Goal: Understand process/instructions

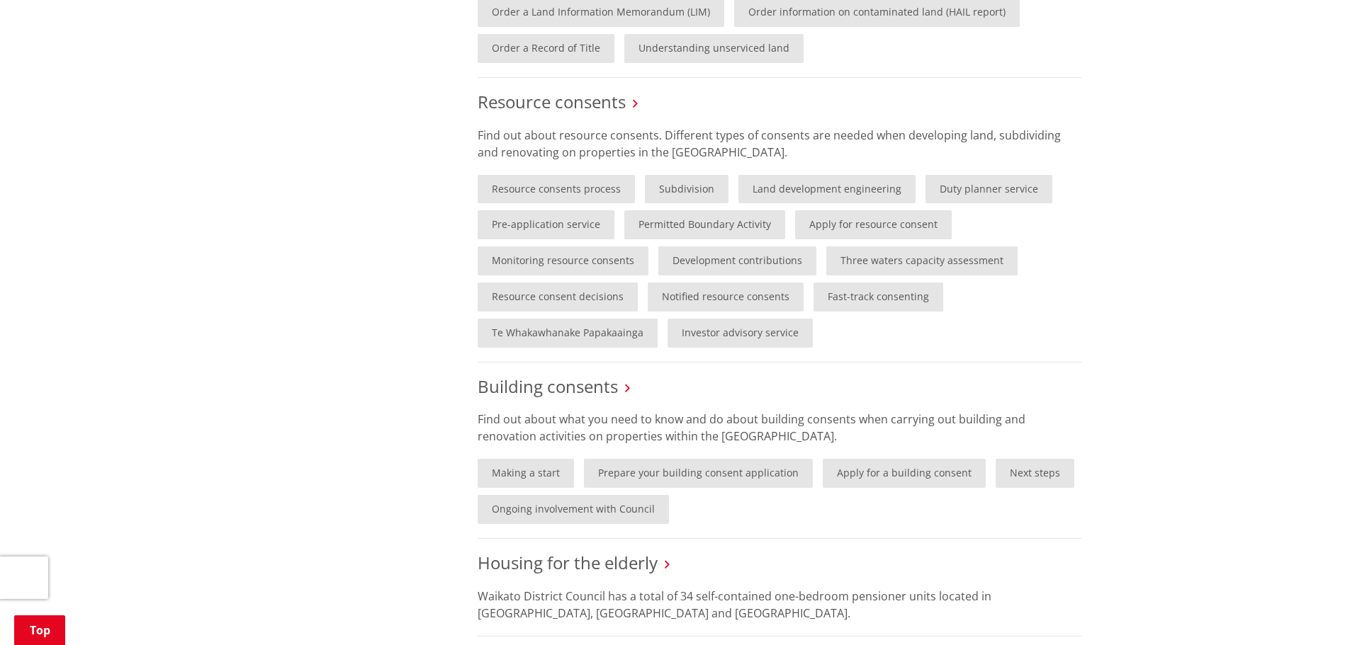
scroll to position [850, 0]
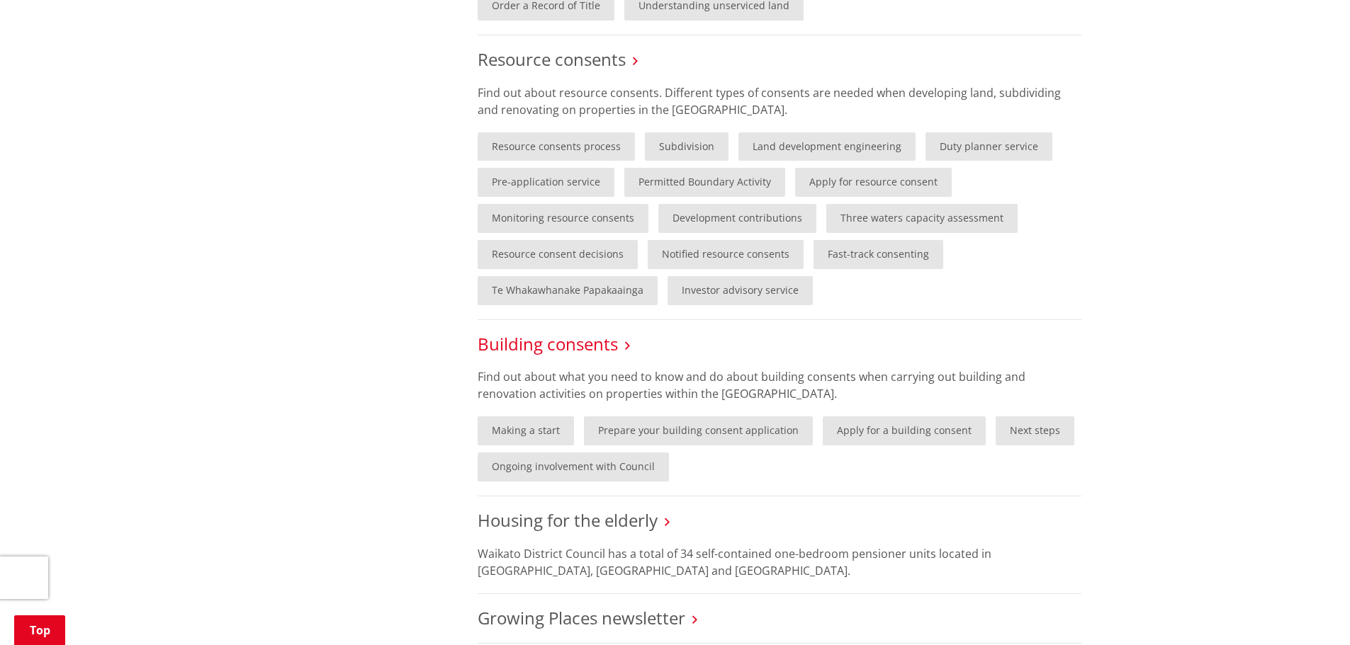
click at [600, 351] on link "Building consents" at bounding box center [548, 343] width 140 height 23
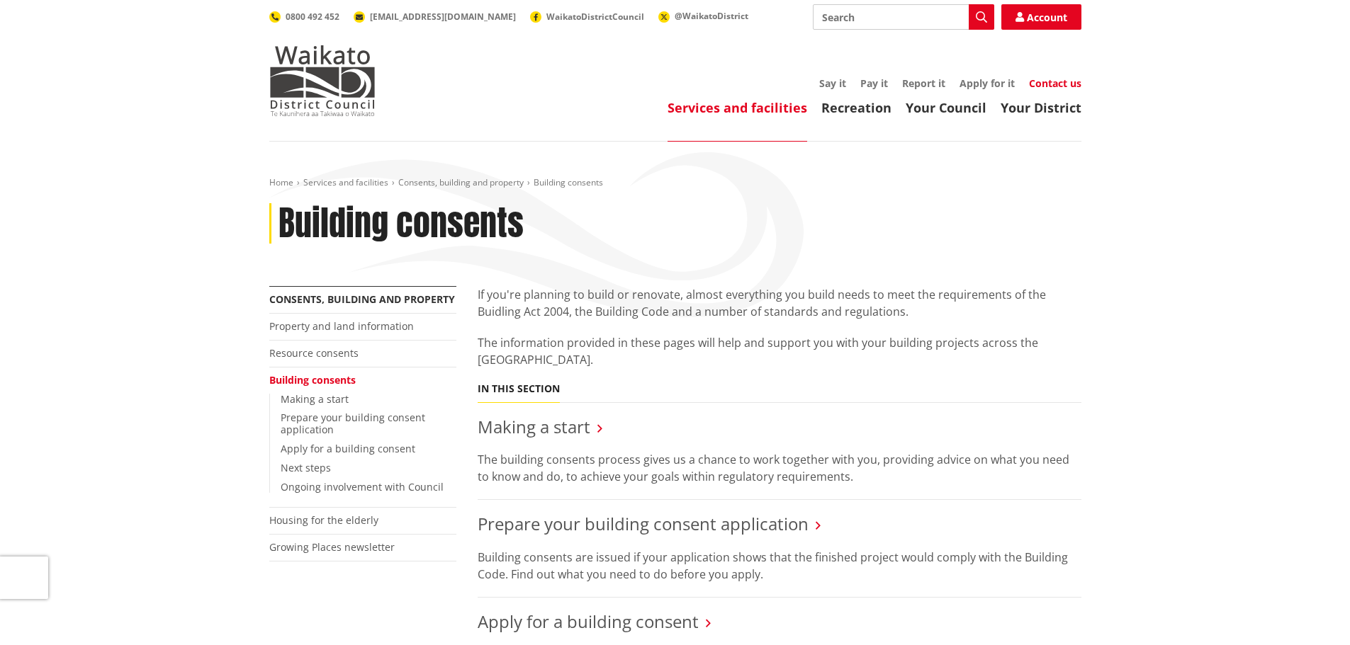
click at [1052, 86] on link "Contact us" at bounding box center [1055, 83] width 52 height 13
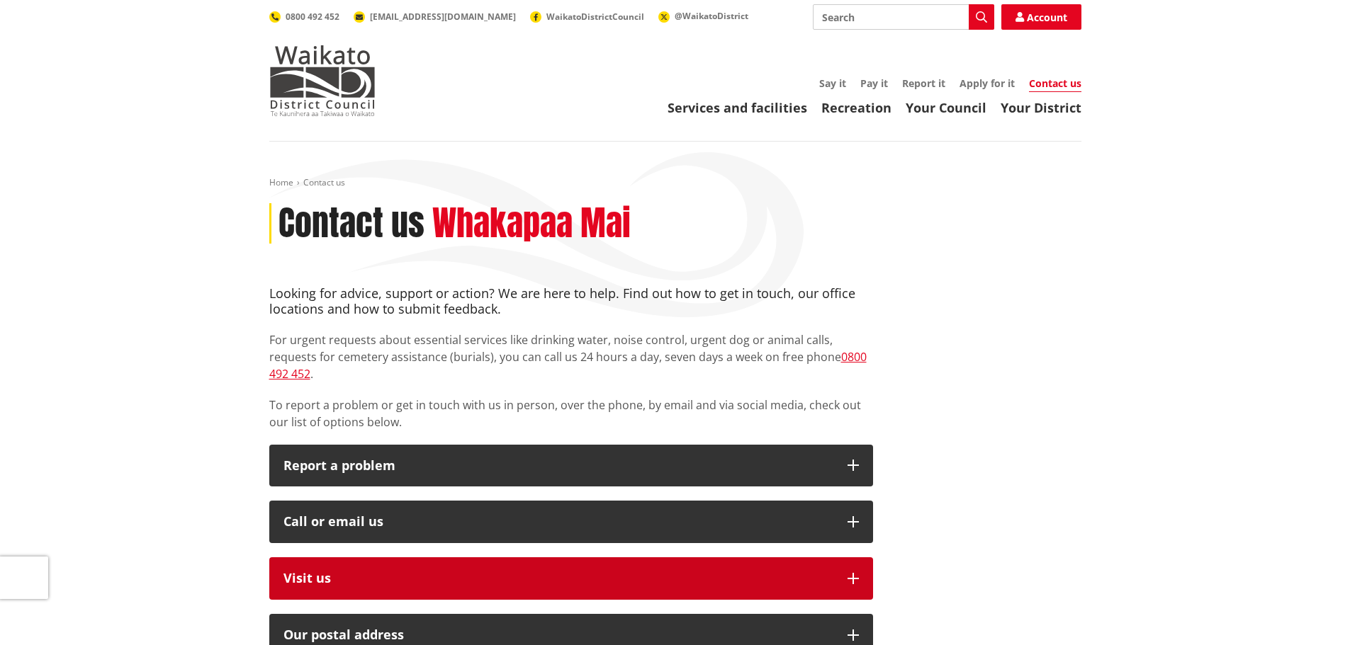
click at [856, 573] on icon "button" at bounding box center [852, 578] width 11 height 11
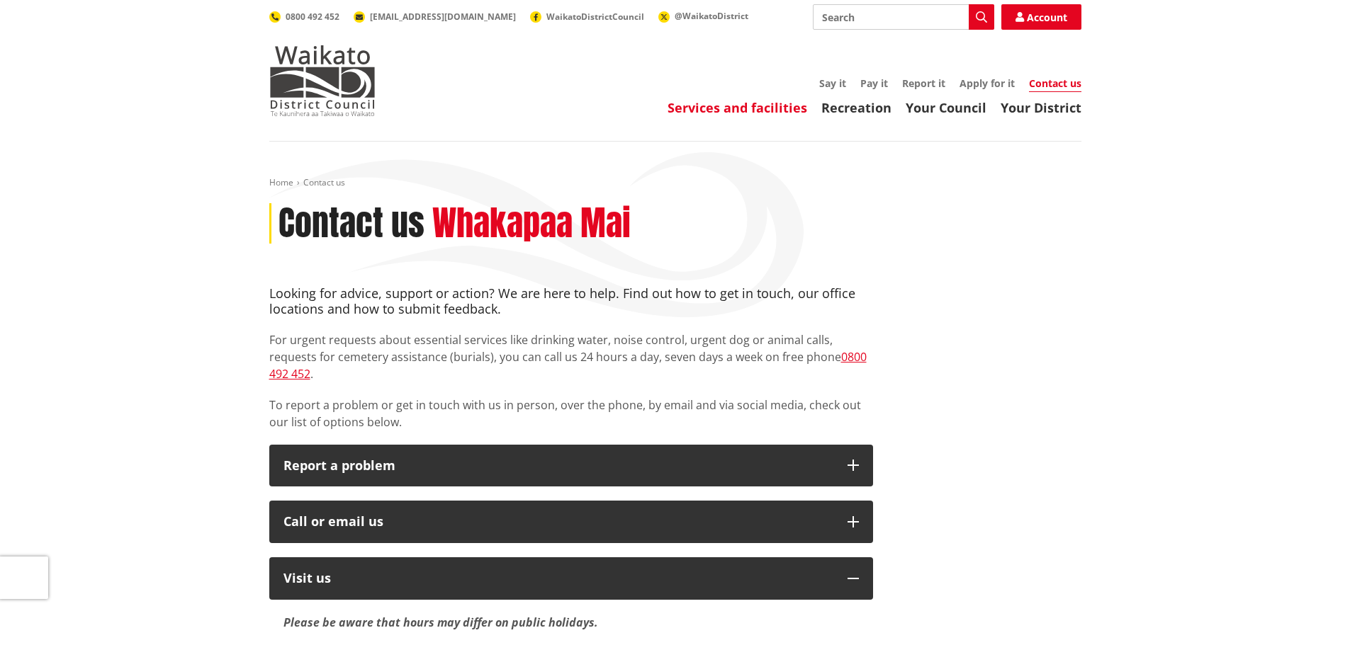
click at [731, 111] on link "Services and facilities" at bounding box center [737, 107] width 140 height 17
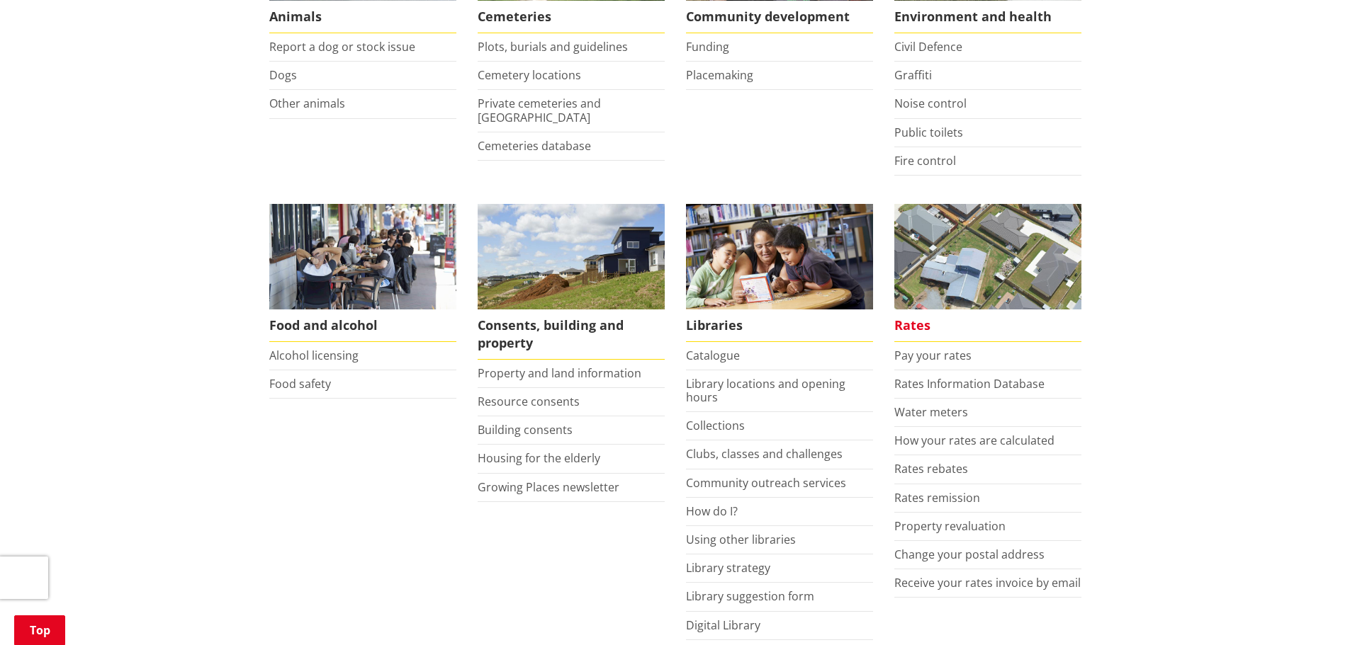
scroll to position [425, 0]
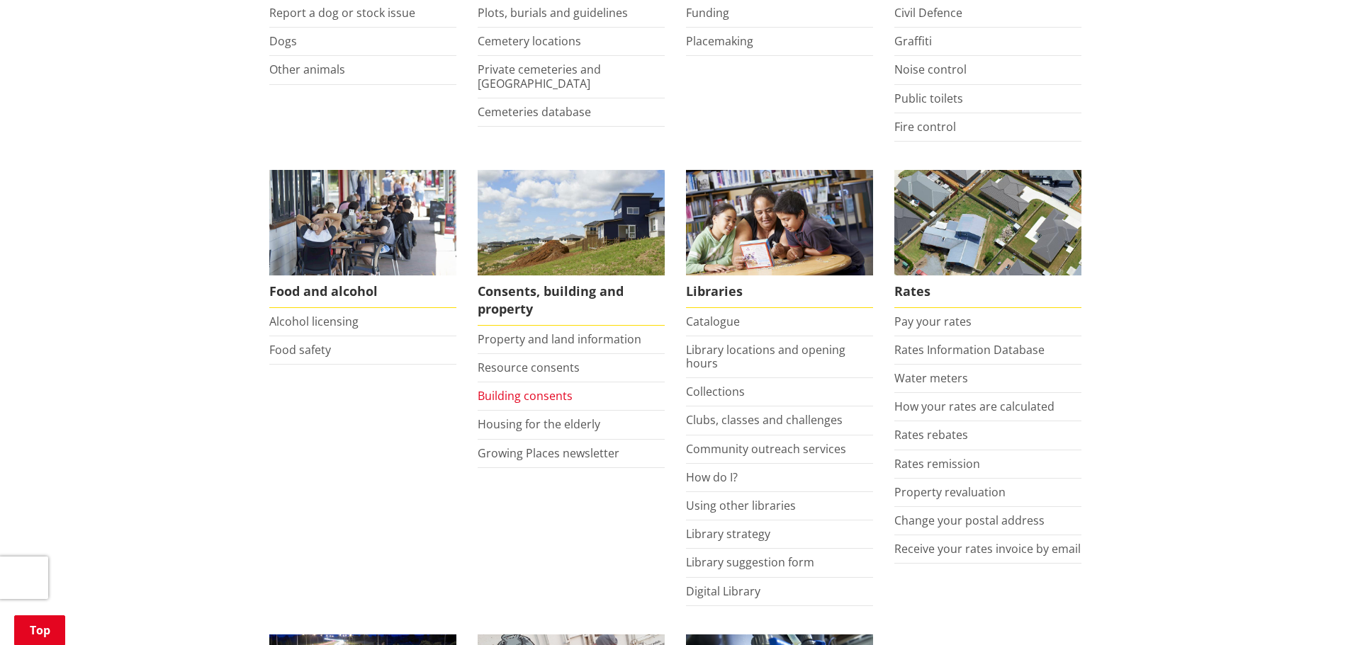
click at [536, 395] on link "Building consents" at bounding box center [525, 396] width 95 height 16
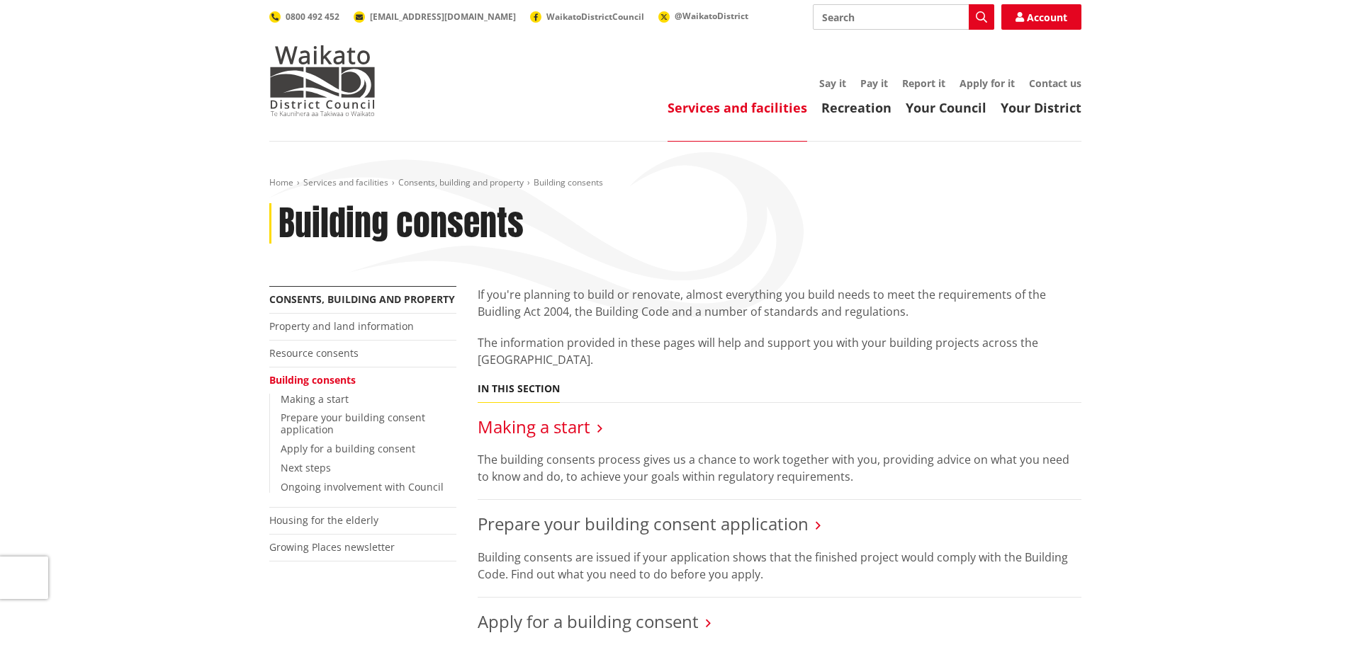
click at [554, 427] on link "Making a start" at bounding box center [534, 426] width 113 height 23
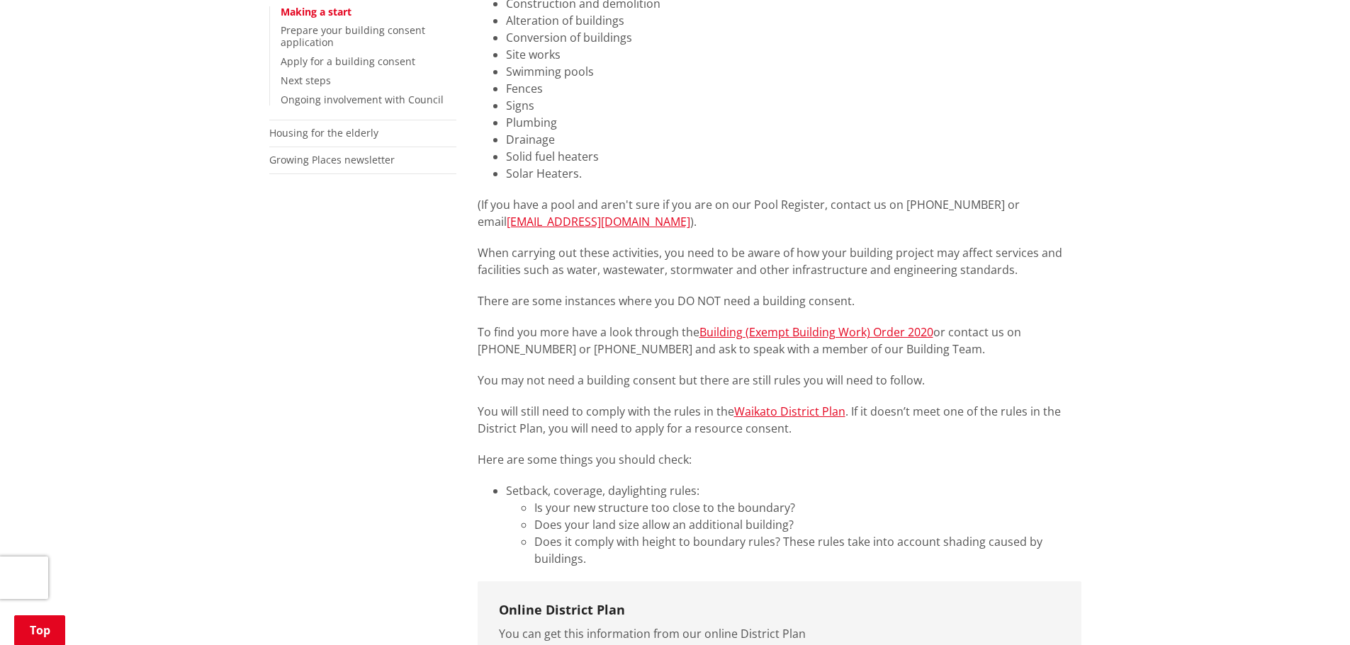
scroll to position [425, 0]
